Goal: Task Accomplishment & Management: Complete application form

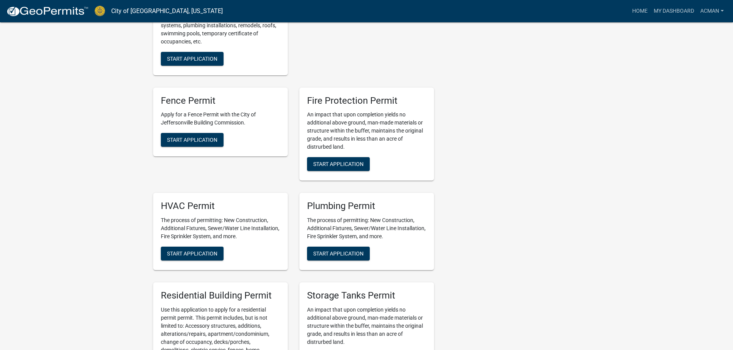
scroll to position [380, 0]
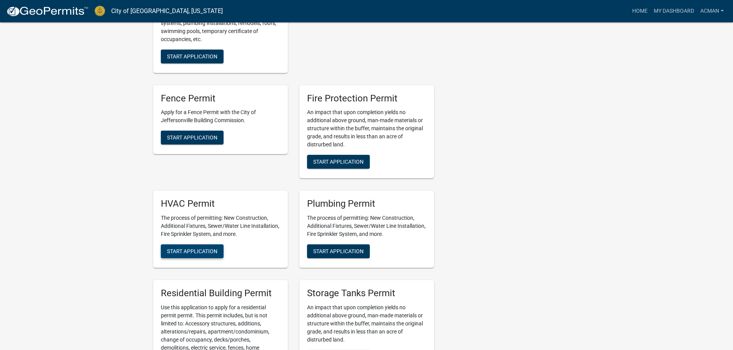
click at [198, 253] on span "Start Application" at bounding box center [192, 251] width 50 height 6
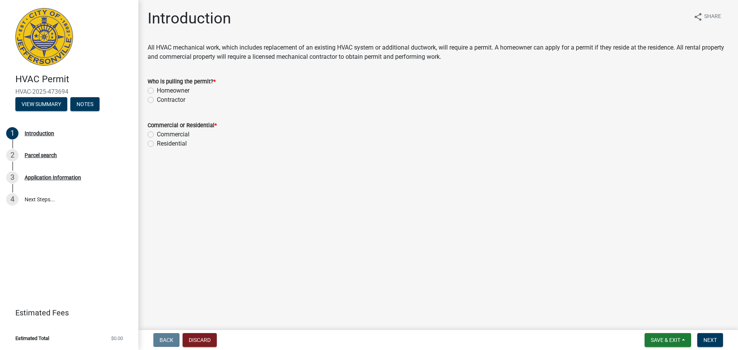
click at [170, 99] on label "Contractor" at bounding box center [171, 99] width 28 height 9
click at [162, 99] on input "Contractor" at bounding box center [159, 97] width 5 height 5
radio input "true"
click at [169, 144] on label "Residential" at bounding box center [172, 143] width 30 height 9
click at [162, 144] on input "Residential" at bounding box center [159, 141] width 5 height 5
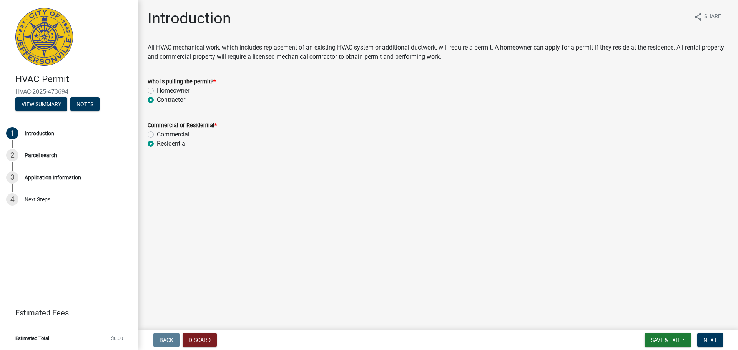
radio input "true"
click at [717, 340] on span "Next" at bounding box center [710, 340] width 13 height 6
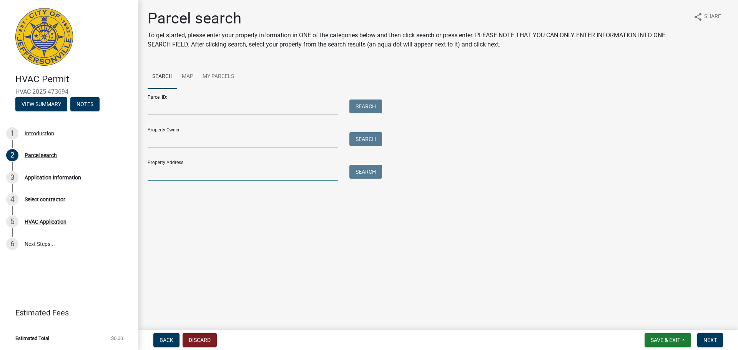
click at [248, 176] on input "Property Address:" at bounding box center [243, 173] width 190 height 16
type input "[GEOGRAPHIC_DATA]"
click at [368, 170] on button "Search" at bounding box center [366, 172] width 33 height 14
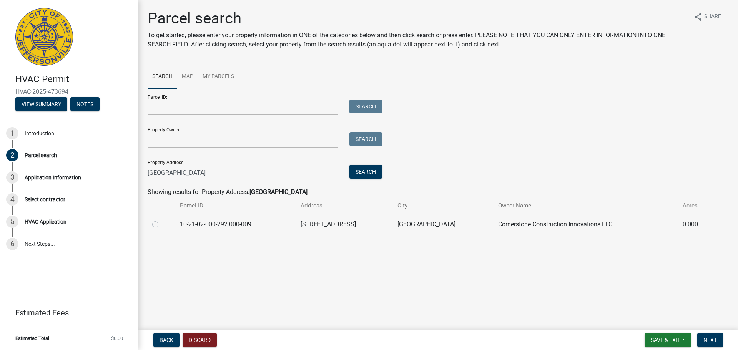
click at [348, 228] on td "[STREET_ADDRESS]" at bounding box center [344, 224] width 97 height 19
click at [164, 223] on div at bounding box center [161, 224] width 18 height 9
click at [162, 220] on label at bounding box center [162, 220] width 0 height 0
click at [162, 225] on input "radio" at bounding box center [164, 222] width 5 height 5
radio input "true"
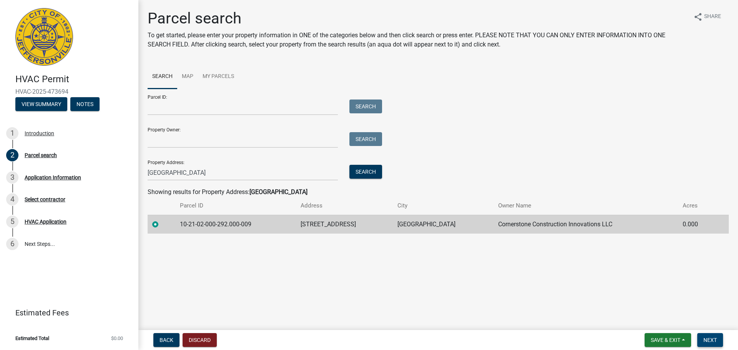
click at [712, 343] on span "Next" at bounding box center [710, 340] width 13 height 6
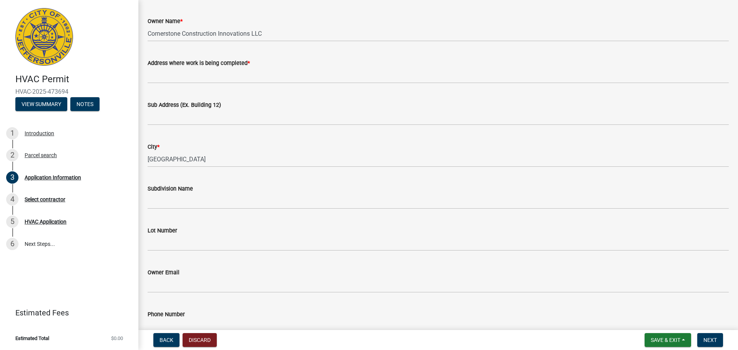
scroll to position [57, 0]
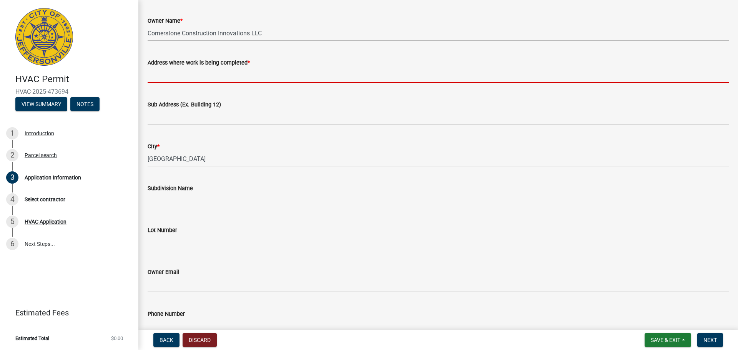
click at [217, 82] on input "Address where work is being completed *" at bounding box center [439, 75] width 582 height 16
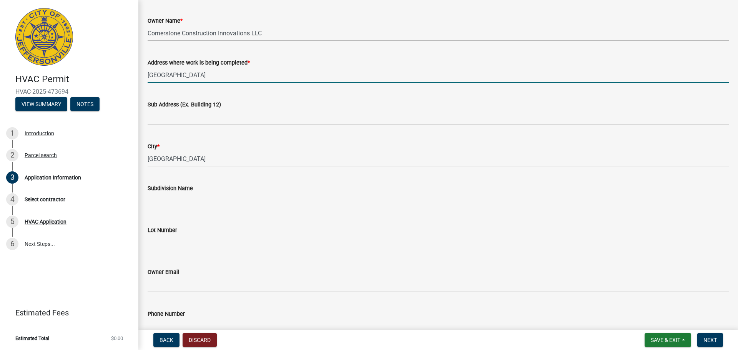
type input "[GEOGRAPHIC_DATA]"
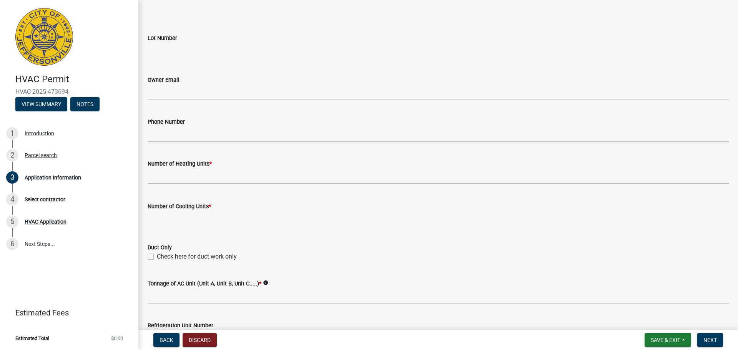
scroll to position [250, 0]
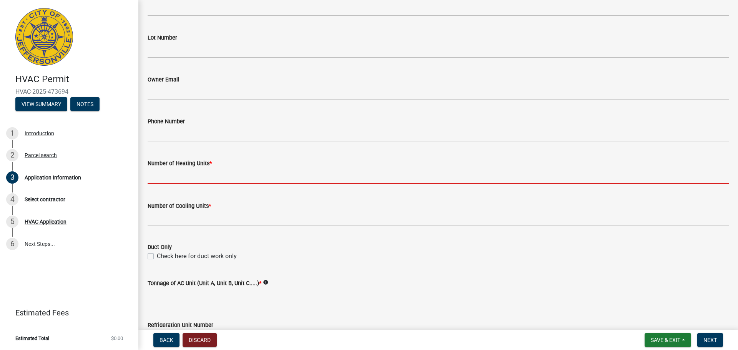
click at [209, 178] on input "text" at bounding box center [439, 176] width 582 height 16
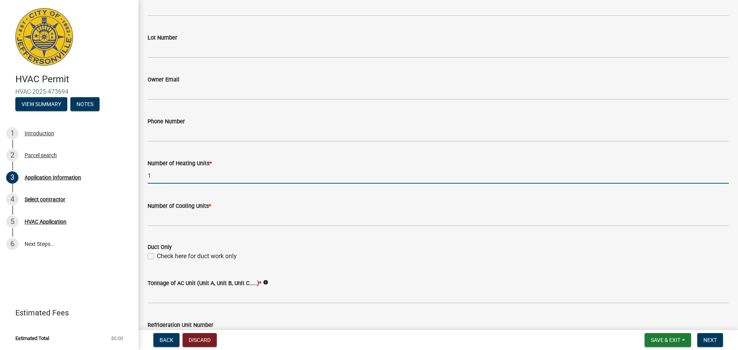
type input "1"
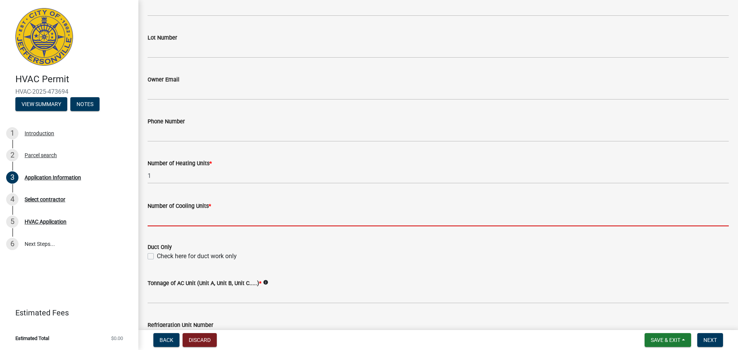
click at [200, 218] on input "text" at bounding box center [439, 219] width 582 height 16
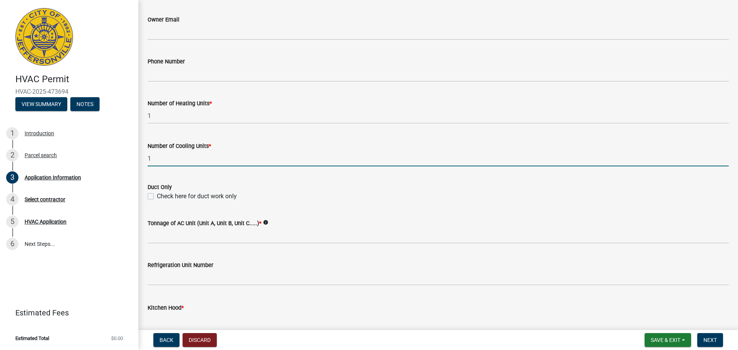
scroll to position [318, 0]
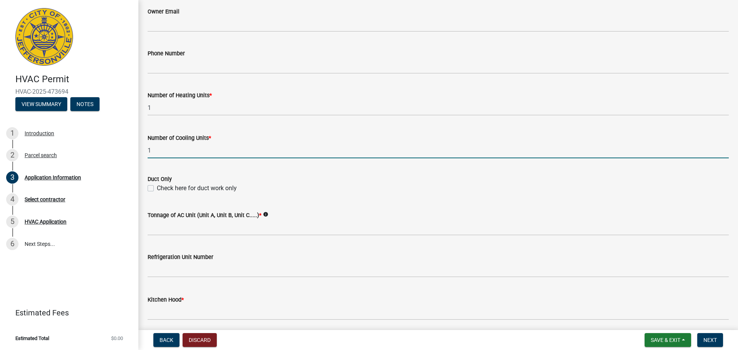
type input "1"
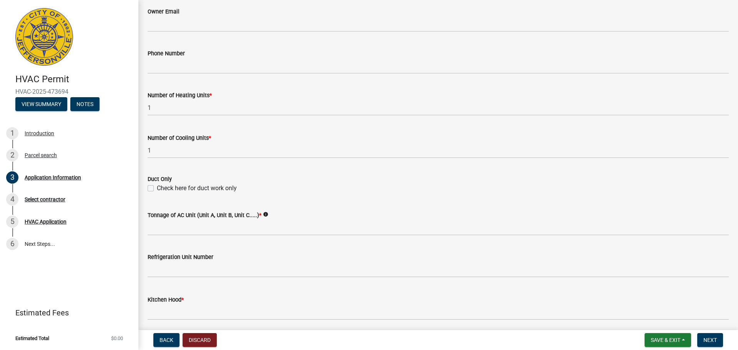
click at [165, 185] on label "Check here for duct work only" at bounding box center [197, 188] width 80 height 9
click at [162, 185] on input "Check here for duct work only" at bounding box center [159, 186] width 5 height 5
checkbox input "true"
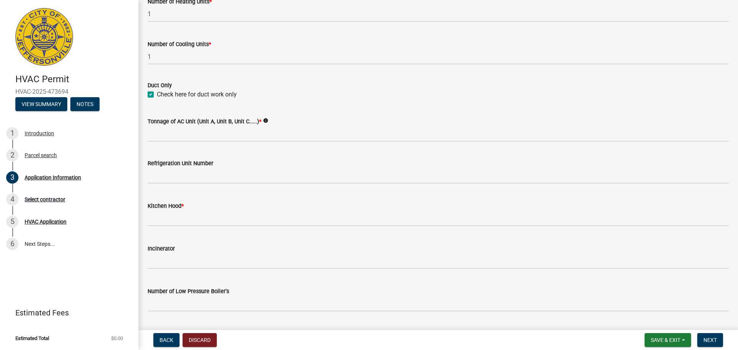
scroll to position [413, 0]
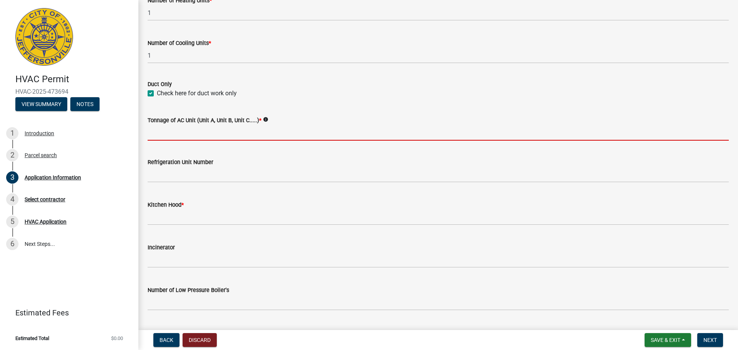
click at [223, 132] on input "Tonnage of AC Unit (Unit A, Unit B, Unit C.....) *" at bounding box center [439, 133] width 582 height 16
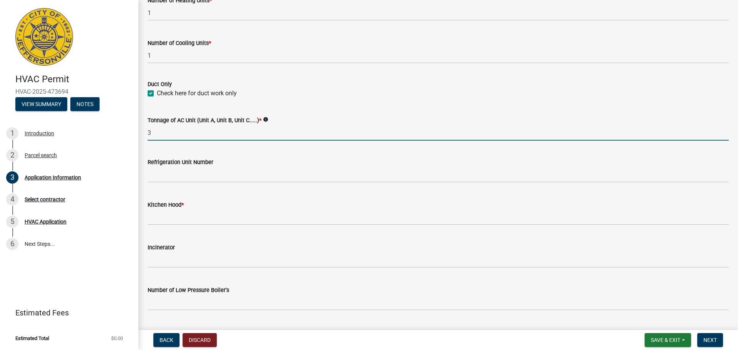
type input "3"
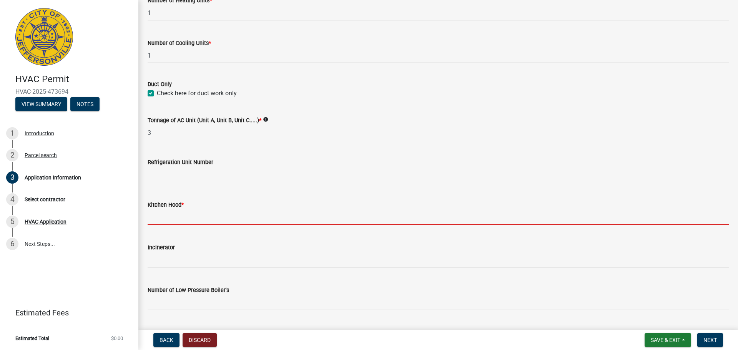
click at [181, 215] on input "text" at bounding box center [439, 218] width 582 height 16
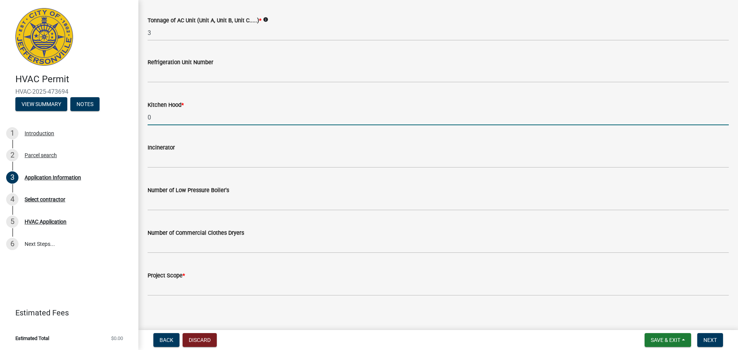
scroll to position [518, 0]
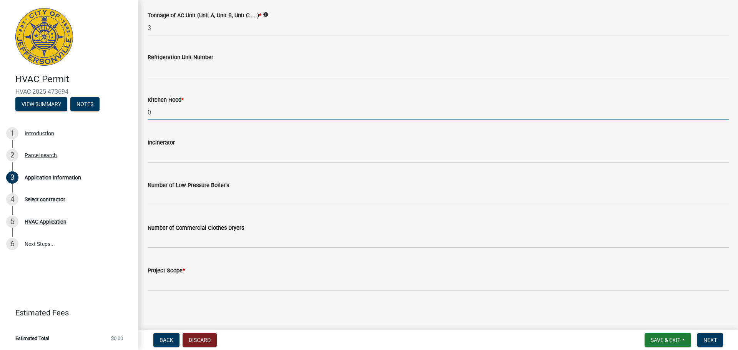
type input "0"
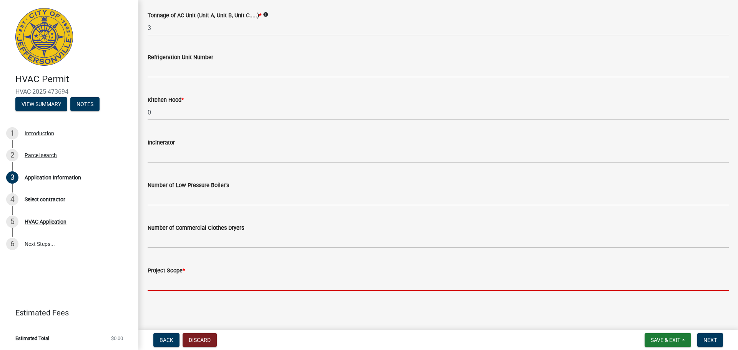
click at [183, 280] on input "Project Scope *" at bounding box center [439, 283] width 582 height 16
type input "Rough in of new construction."
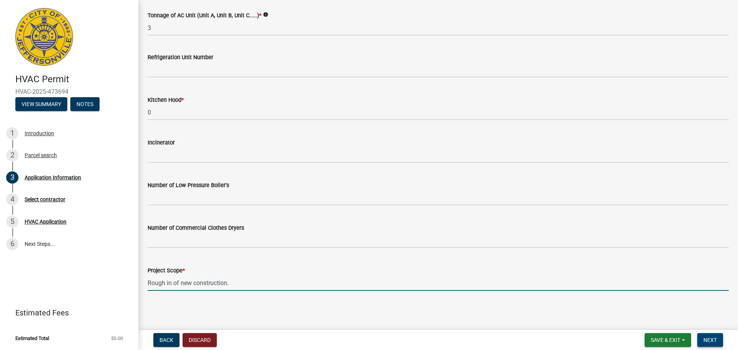
click at [710, 339] on span "Next" at bounding box center [710, 340] width 13 height 6
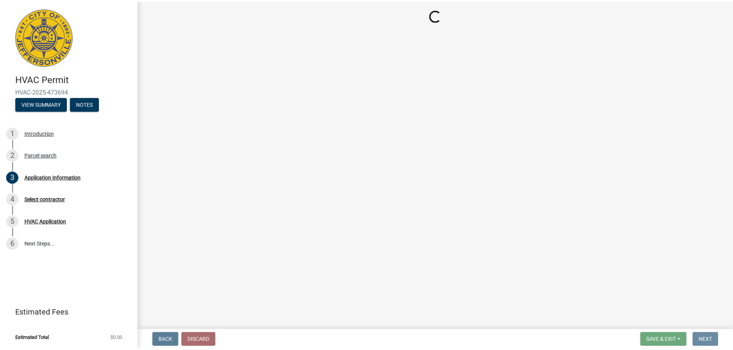
scroll to position [0, 0]
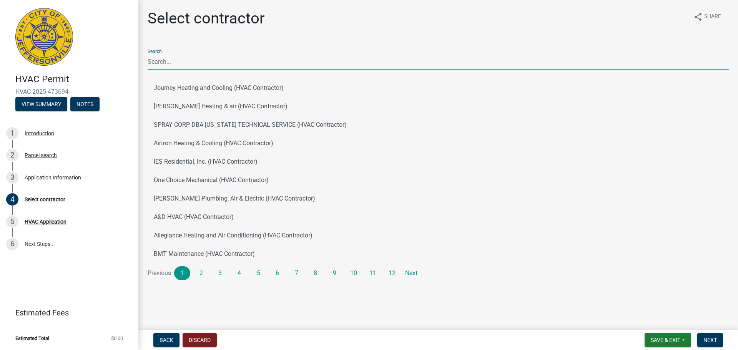
click at [225, 66] on input "Search" at bounding box center [439, 62] width 582 height 16
type input "alpha"
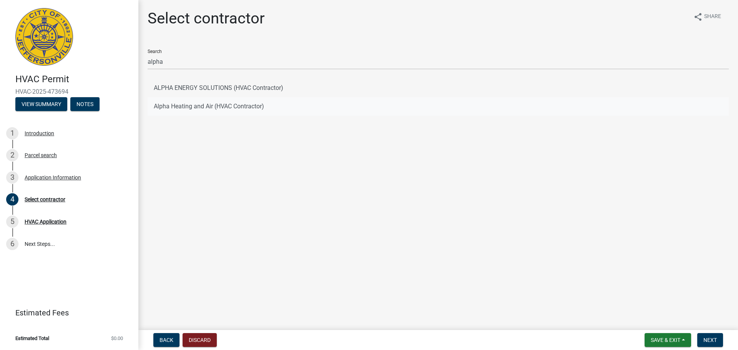
click at [244, 103] on button "Alpha Heating and Air (HVAC Contractor)" at bounding box center [439, 106] width 582 height 18
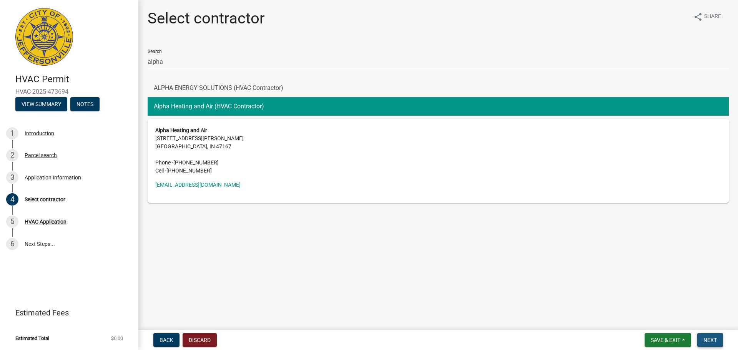
click at [716, 342] on span "Next" at bounding box center [710, 340] width 13 height 6
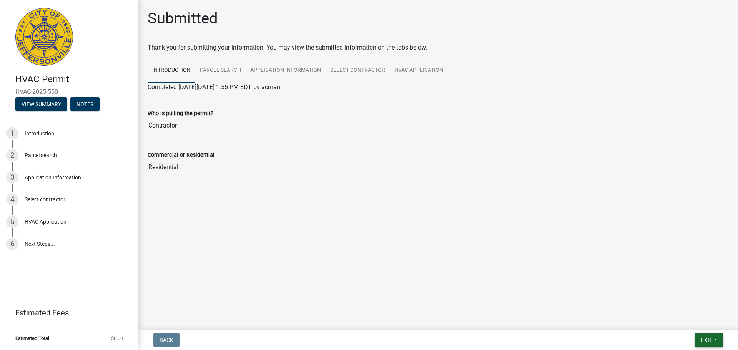
click at [700, 338] on button "Exit" at bounding box center [709, 340] width 28 height 14
click at [699, 319] on button "Save & Exit" at bounding box center [693, 320] width 62 height 18
